Goal: Find specific page/section: Find specific page/section

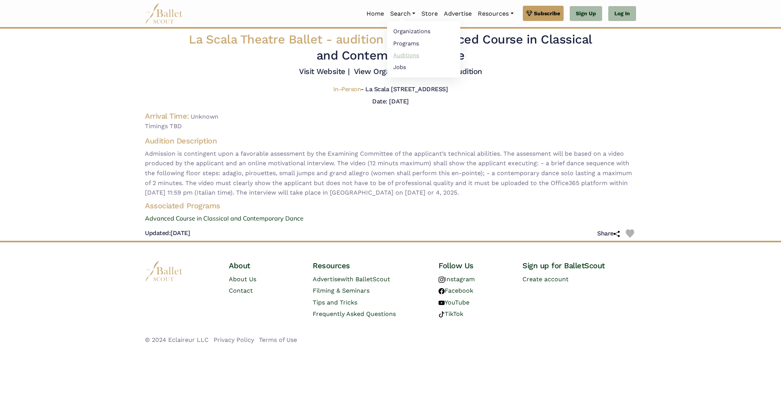
click at [411, 59] on link "Auditions" at bounding box center [423, 55] width 73 height 12
